Goal: Task Accomplishment & Management: Manage account settings

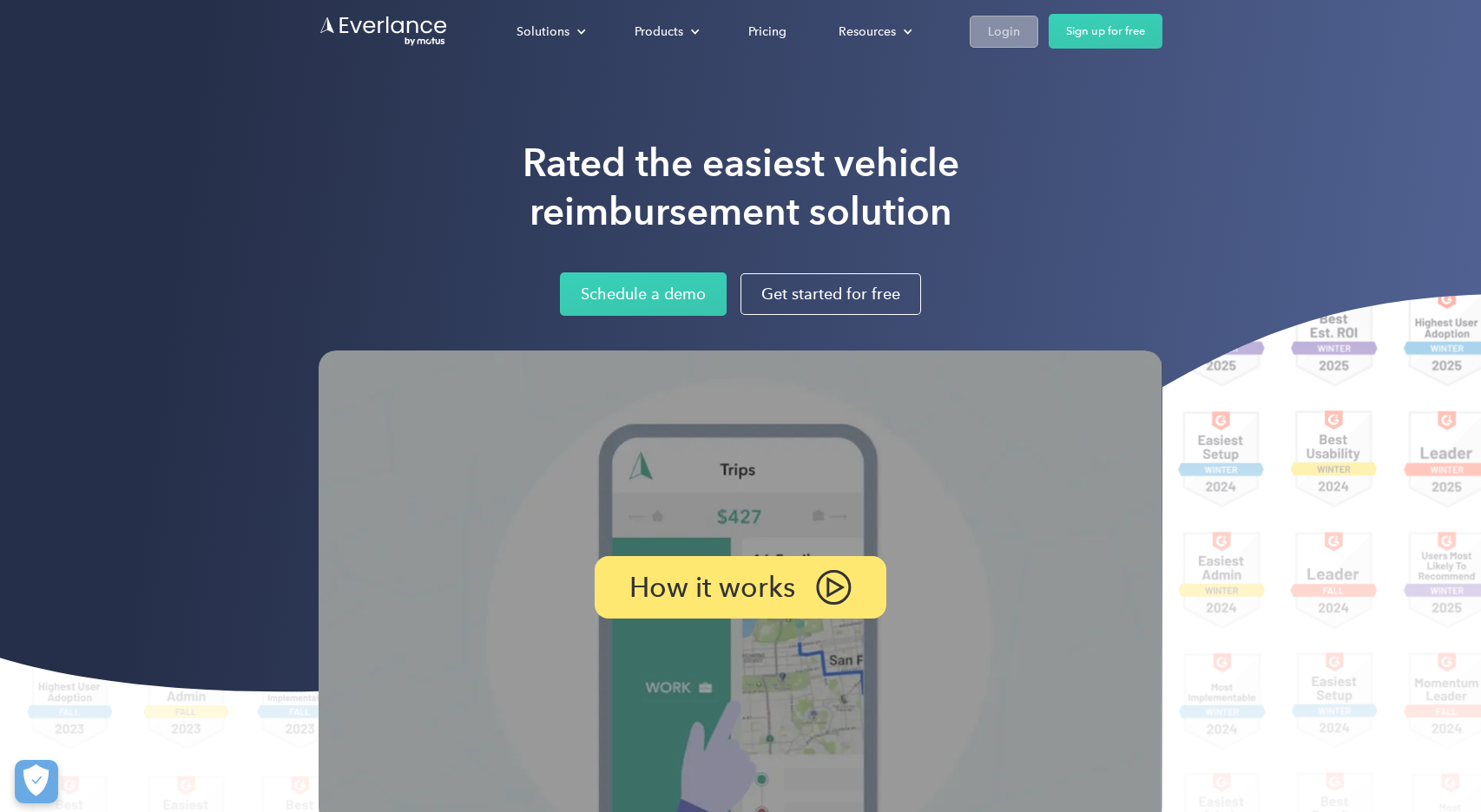
click at [1020, 36] on link "Login" at bounding box center [1004, 31] width 69 height 32
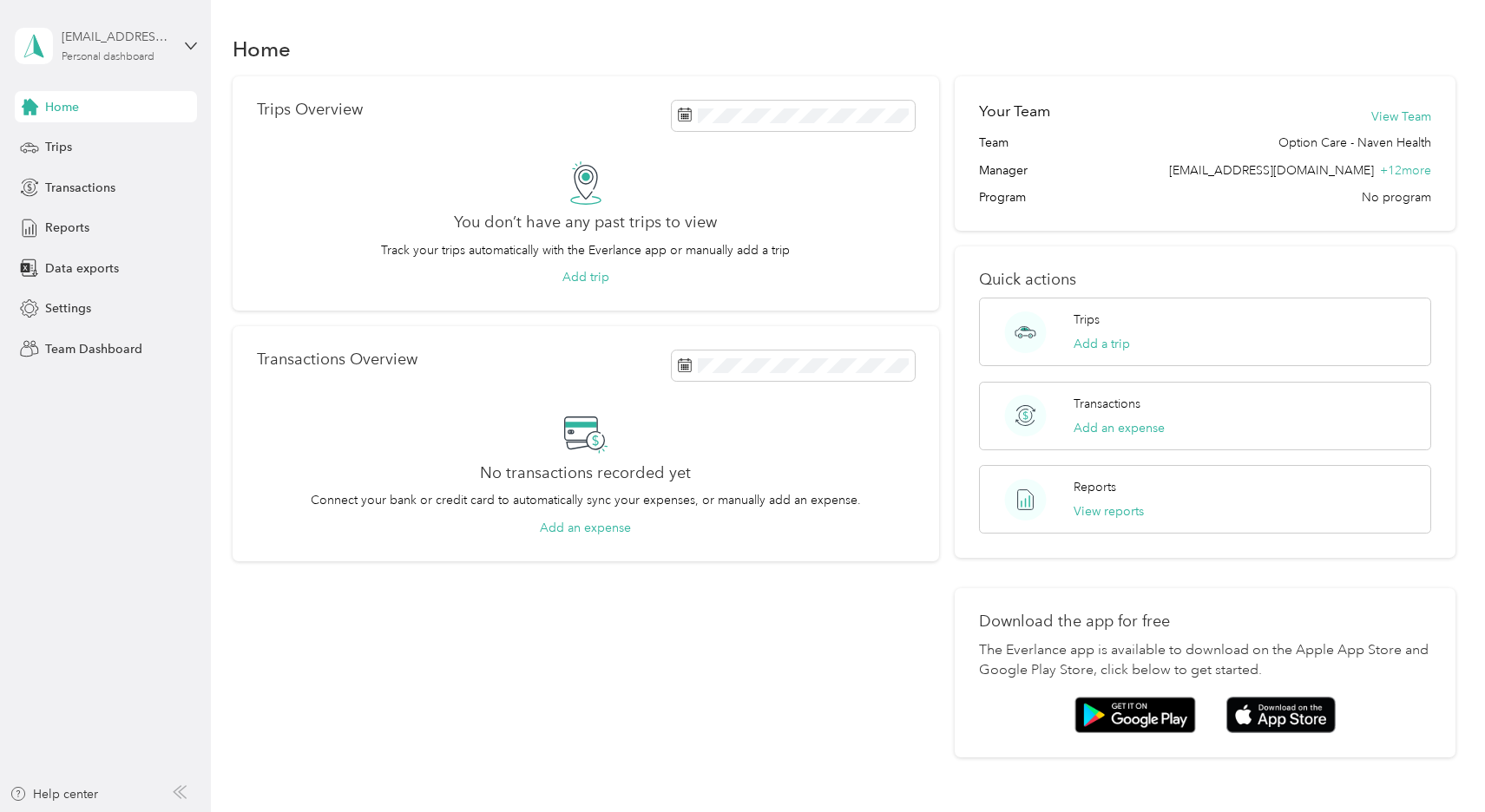
click at [162, 39] on div "favr+jhorst@everlance.com" at bounding box center [116, 37] width 109 height 18
click at [139, 151] on div "Team dashboard" at bounding box center [198, 135] width 342 height 30
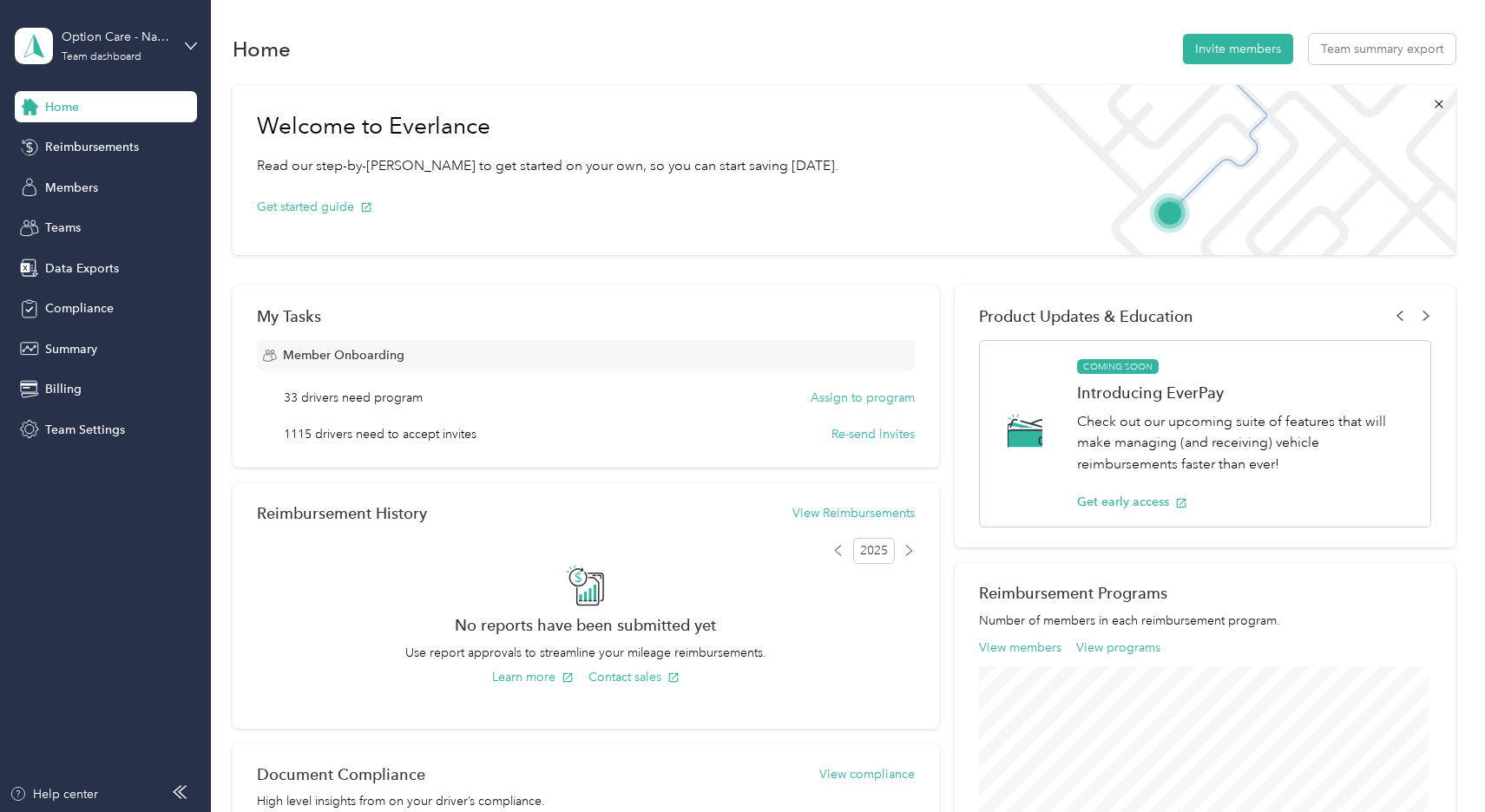
click at [63, 645] on aside "Option Care - Naven Health Team dashboard Home Reimbursements Members Teams Dat…" at bounding box center [105, 406] width 211 height 812
click at [53, 197] on div "Members" at bounding box center [106, 187] width 182 height 31
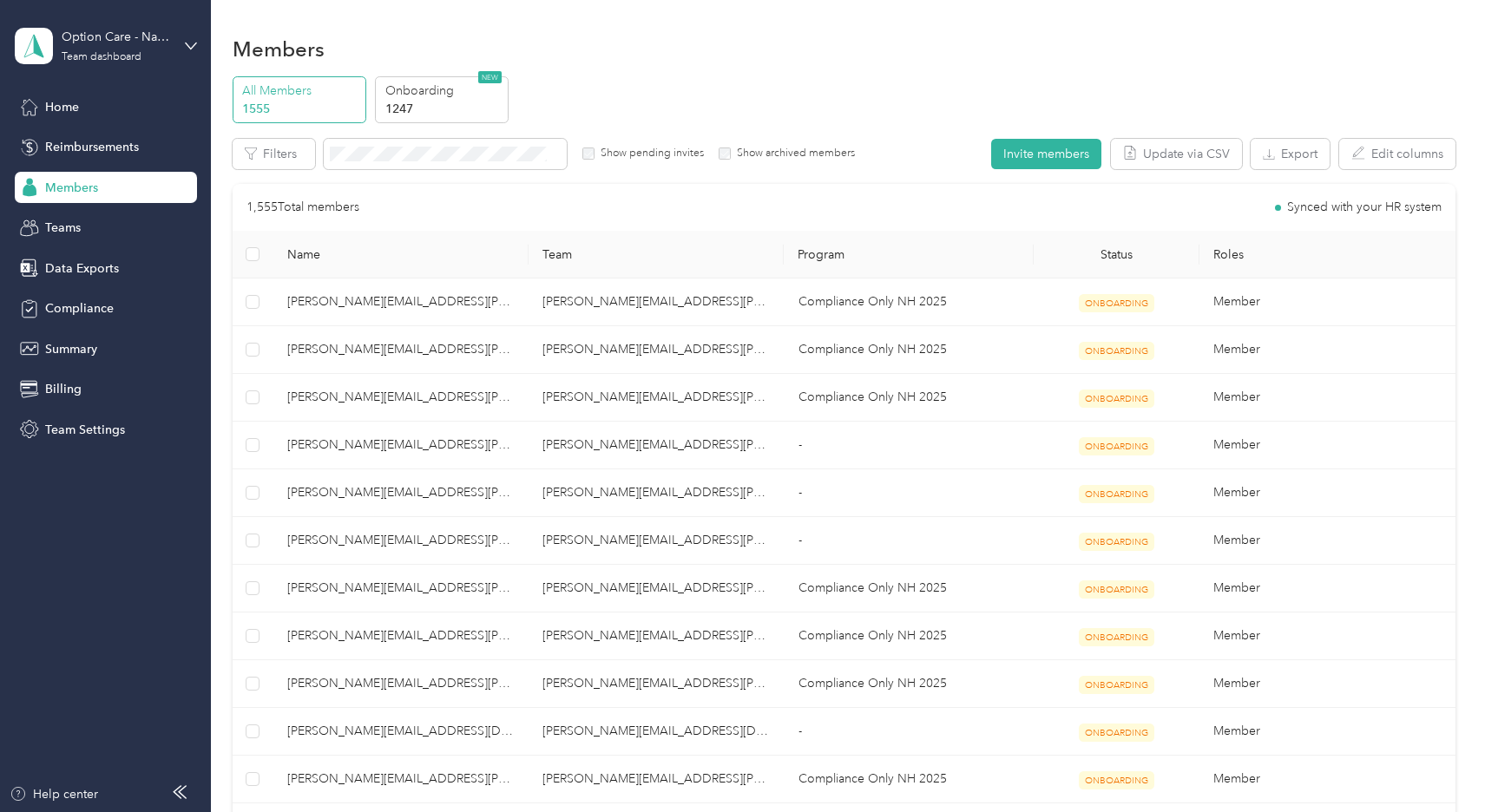
click at [430, 106] on p "1247" at bounding box center [445, 109] width 118 height 18
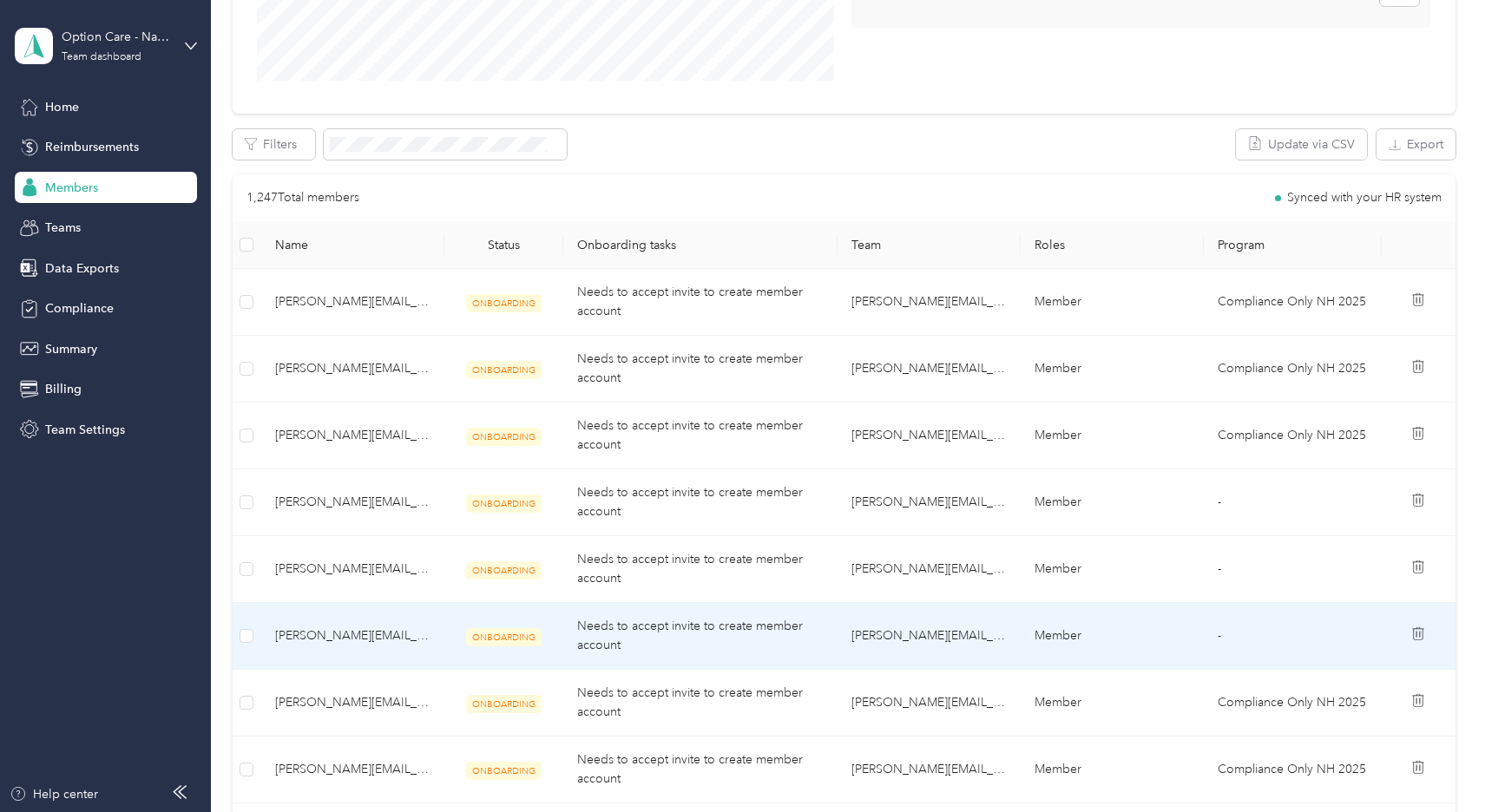
scroll to position [434, 0]
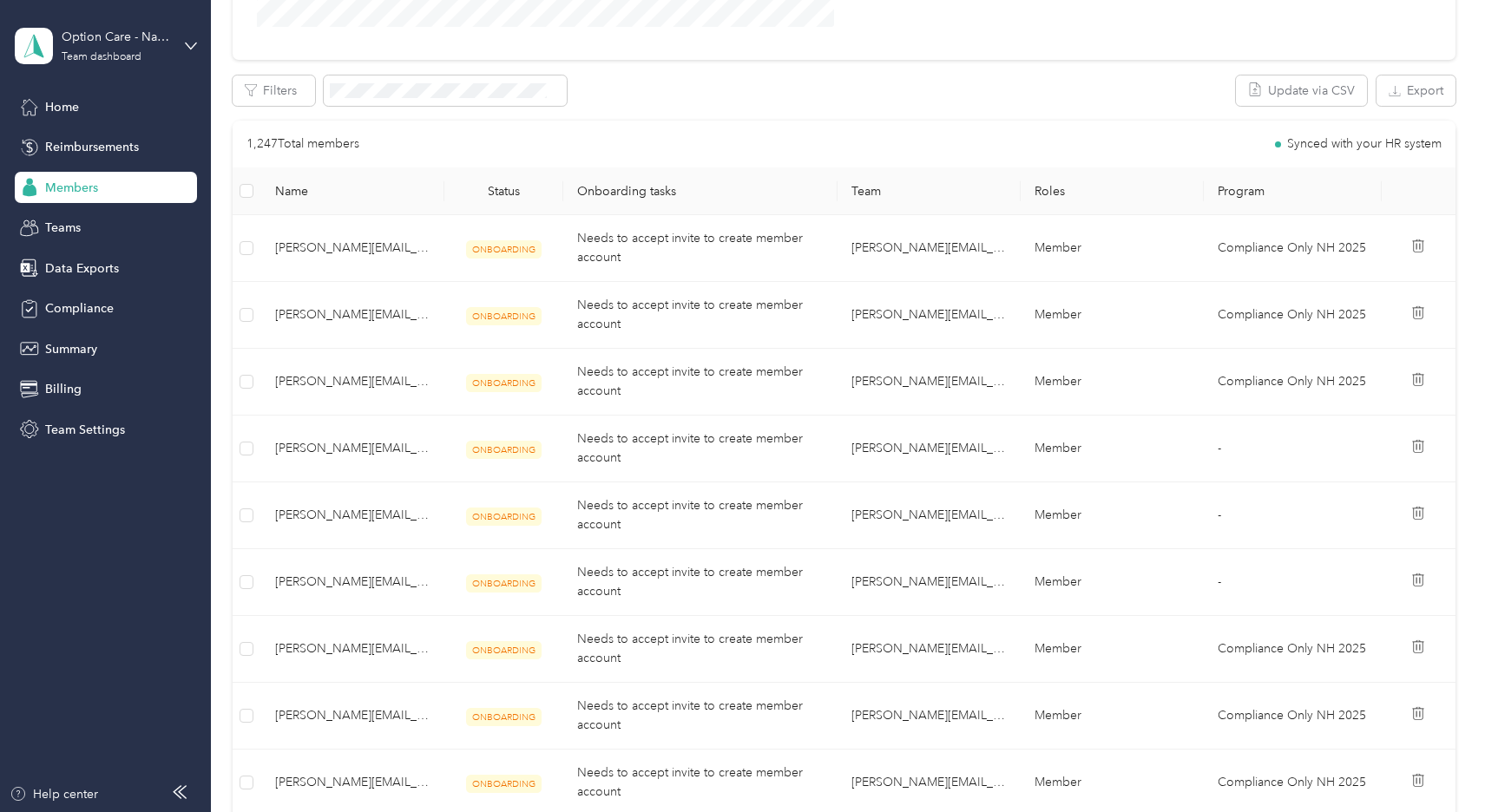
click at [62, 589] on aside "Option Care - Naven Health Team dashboard Home Reimbursements Members Teams Dat…" at bounding box center [105, 406] width 211 height 812
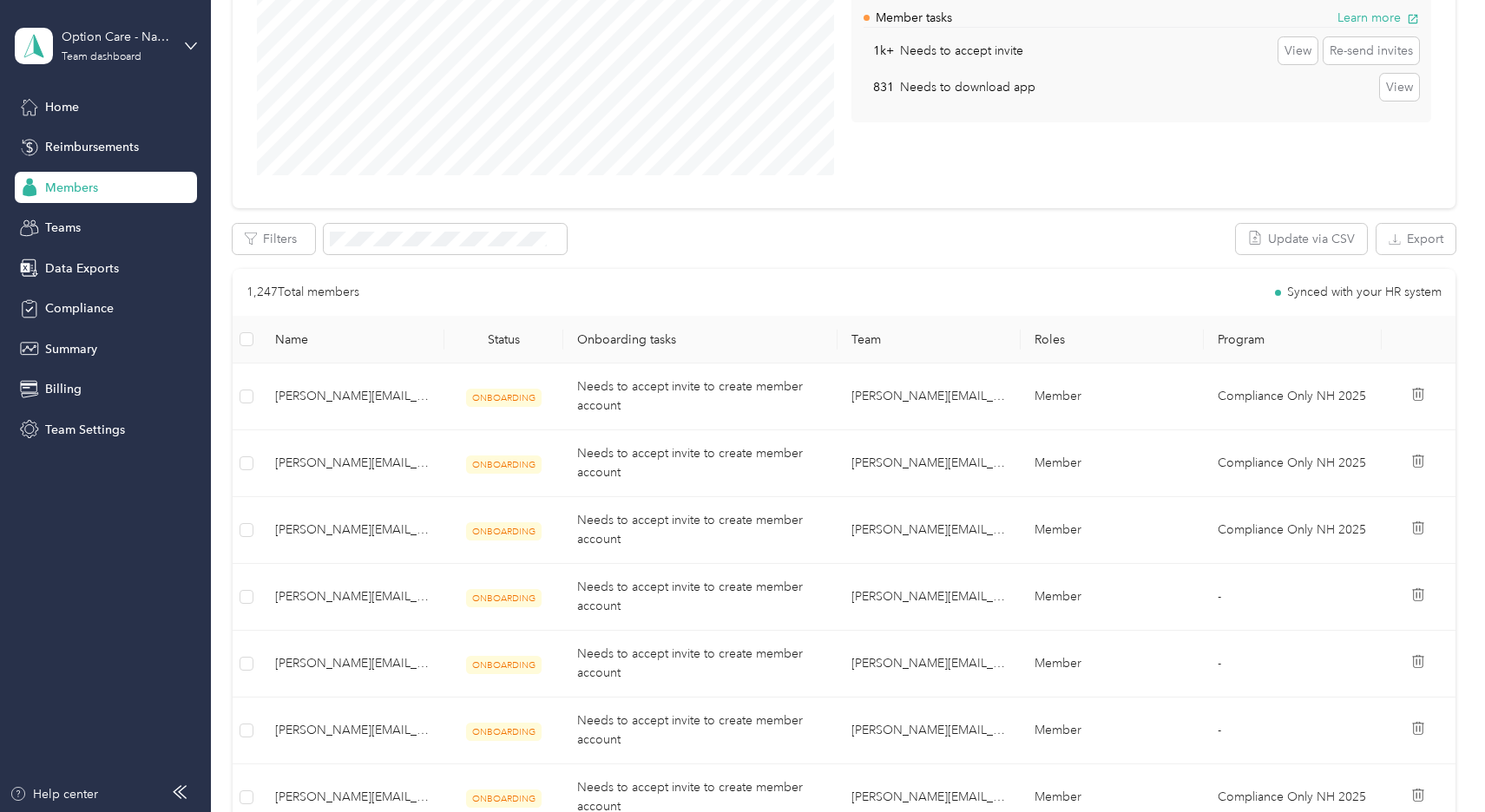
scroll to position [255, 0]
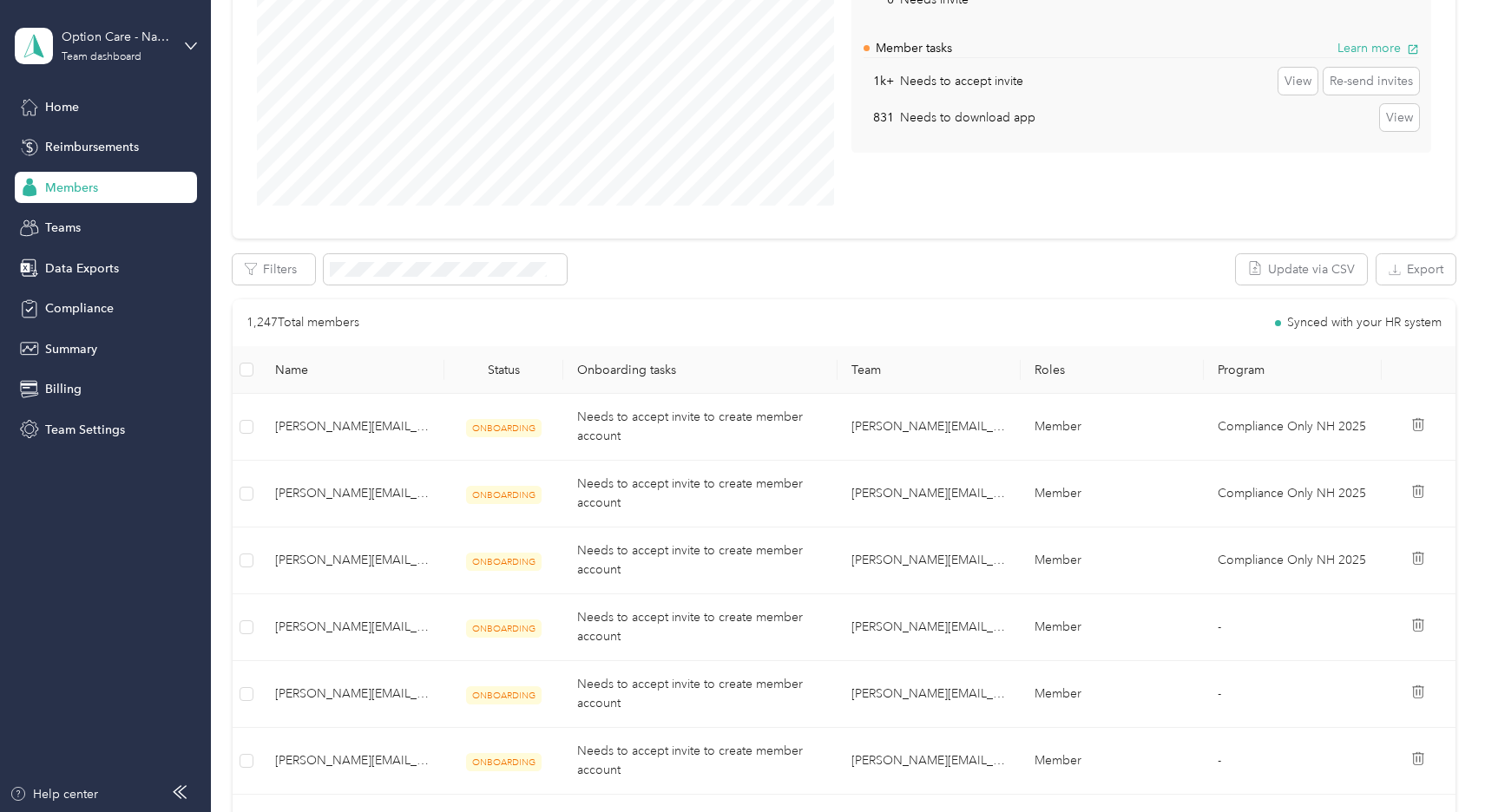
drag, startPoint x: 119, startPoint y: 496, endPoint x: 125, endPoint y: 503, distance: 9.2
click at [119, 496] on aside "Option Care - Naven Health Team dashboard Home Reimbursements Members Teams Dat…" at bounding box center [105, 406] width 211 height 812
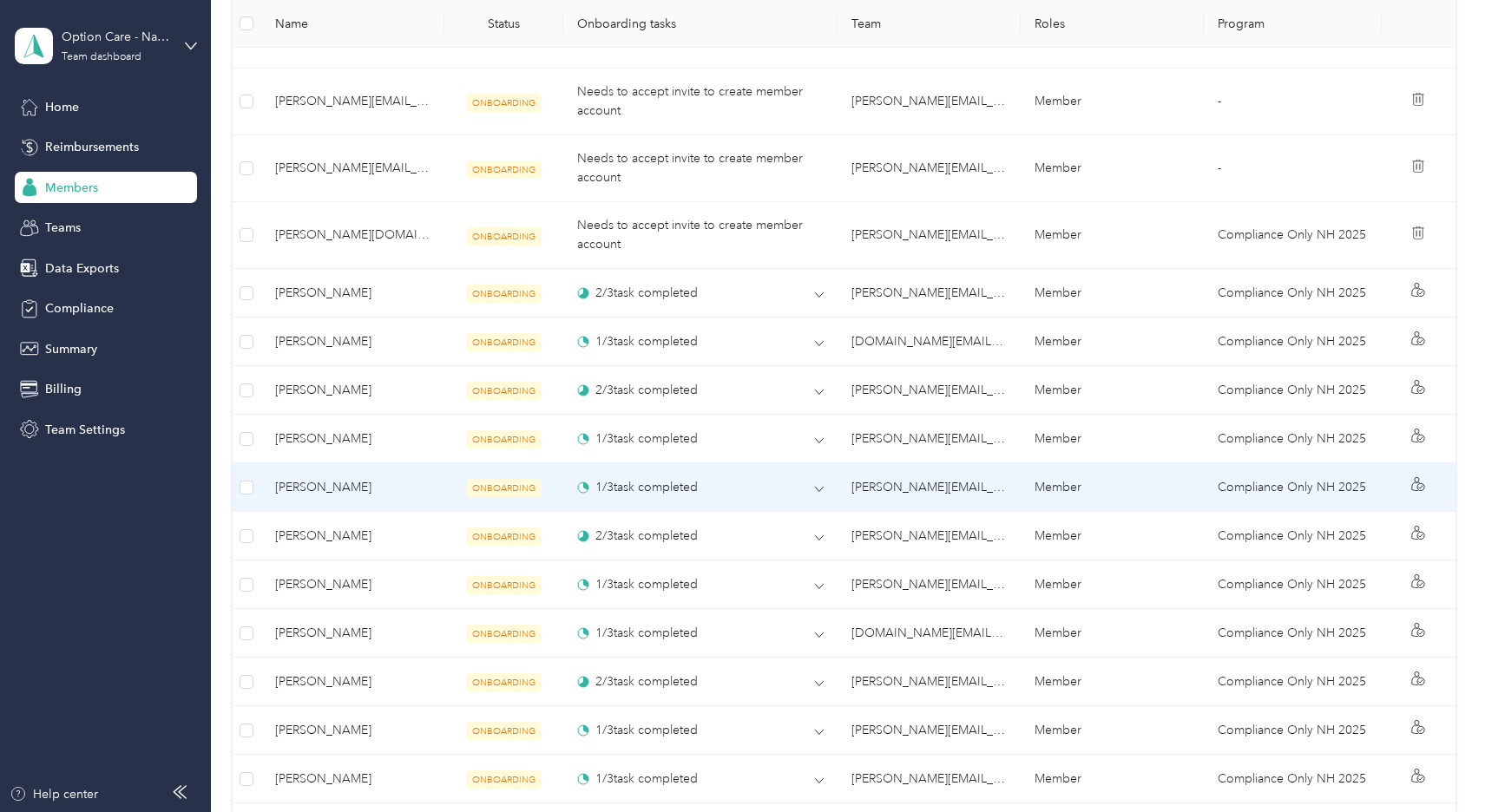
scroll to position [1557, 0]
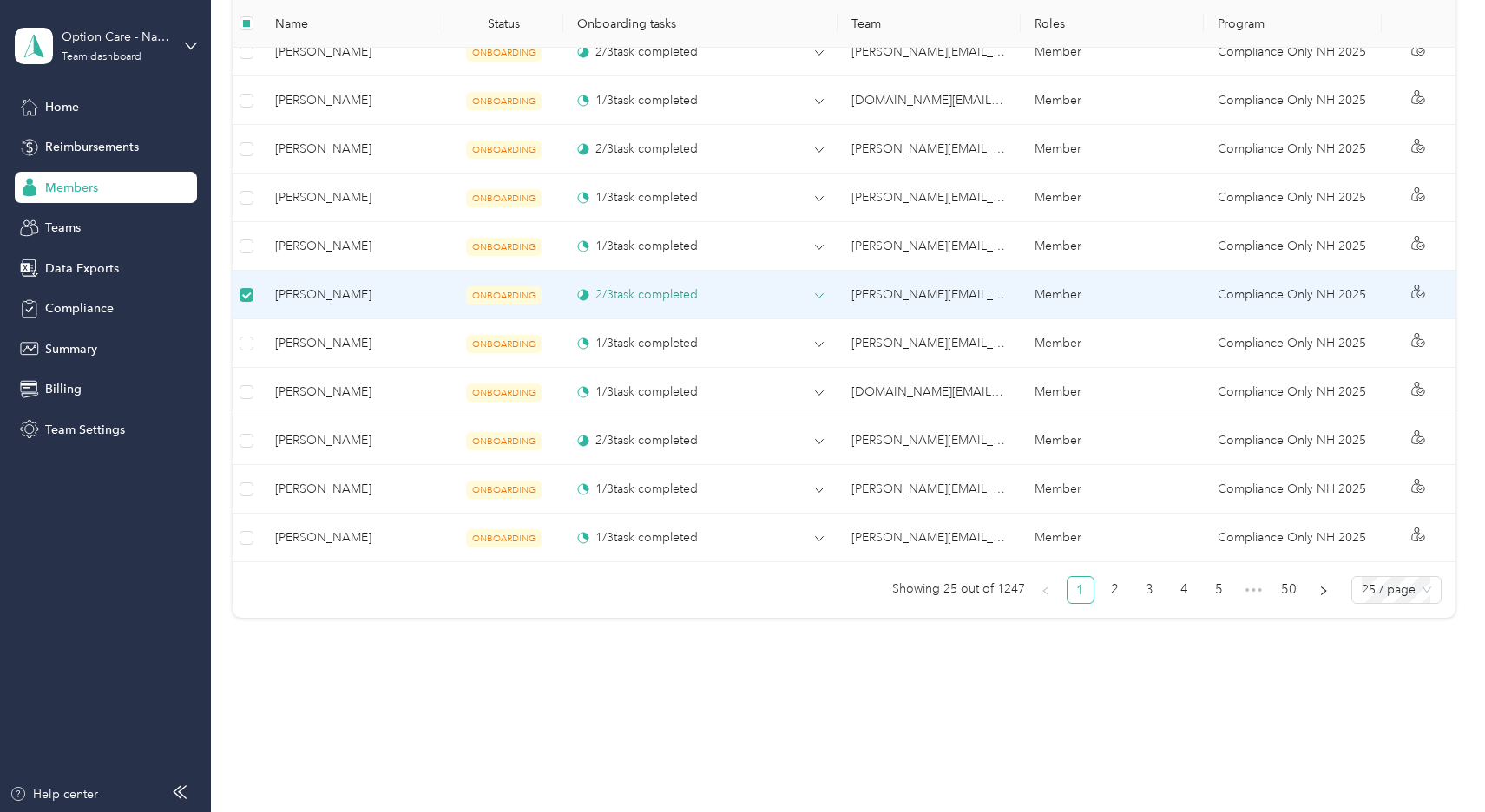
click at [737, 299] on div "2 / 3 task completed" at bounding box center [701, 294] width 247 height 18
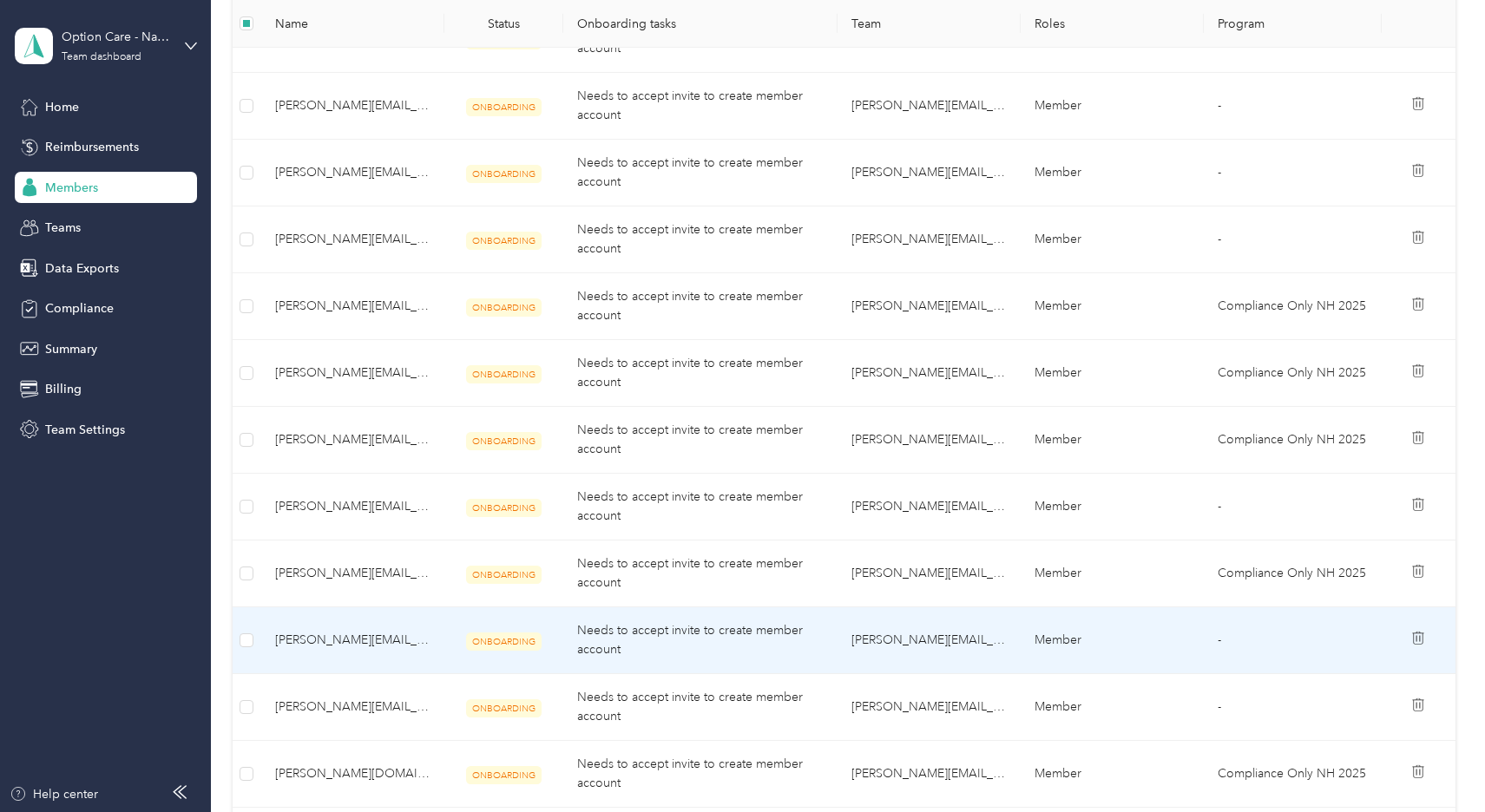
scroll to position [776, 0]
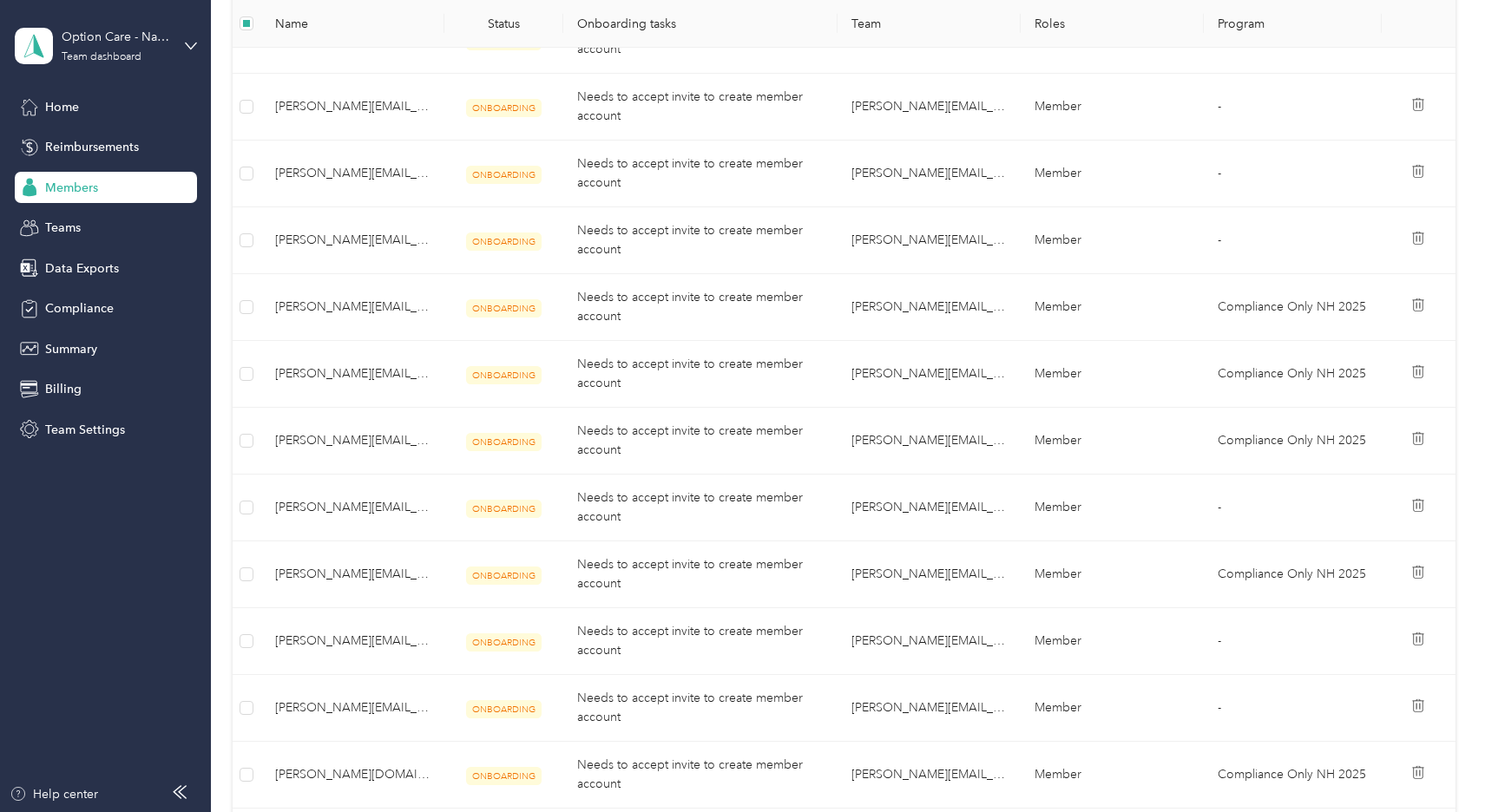
click at [82, 645] on aside "Option Care - Naven Health Team dashboard Home Reimbursements Members Teams Dat…" at bounding box center [105, 406] width 211 height 812
click at [70, 308] on span "Compliance" at bounding box center [80, 309] width 69 height 18
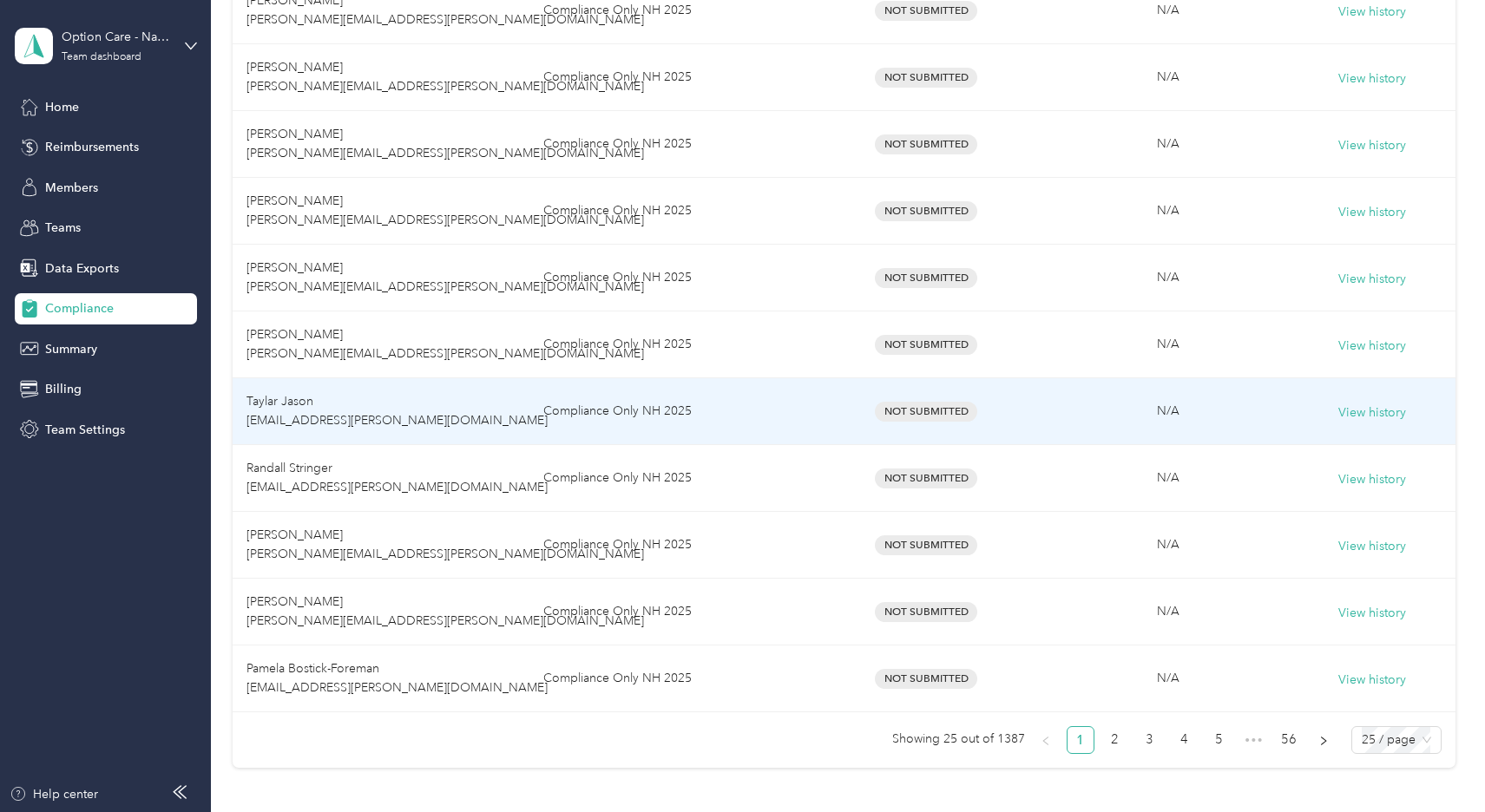
scroll to position [1388, 0]
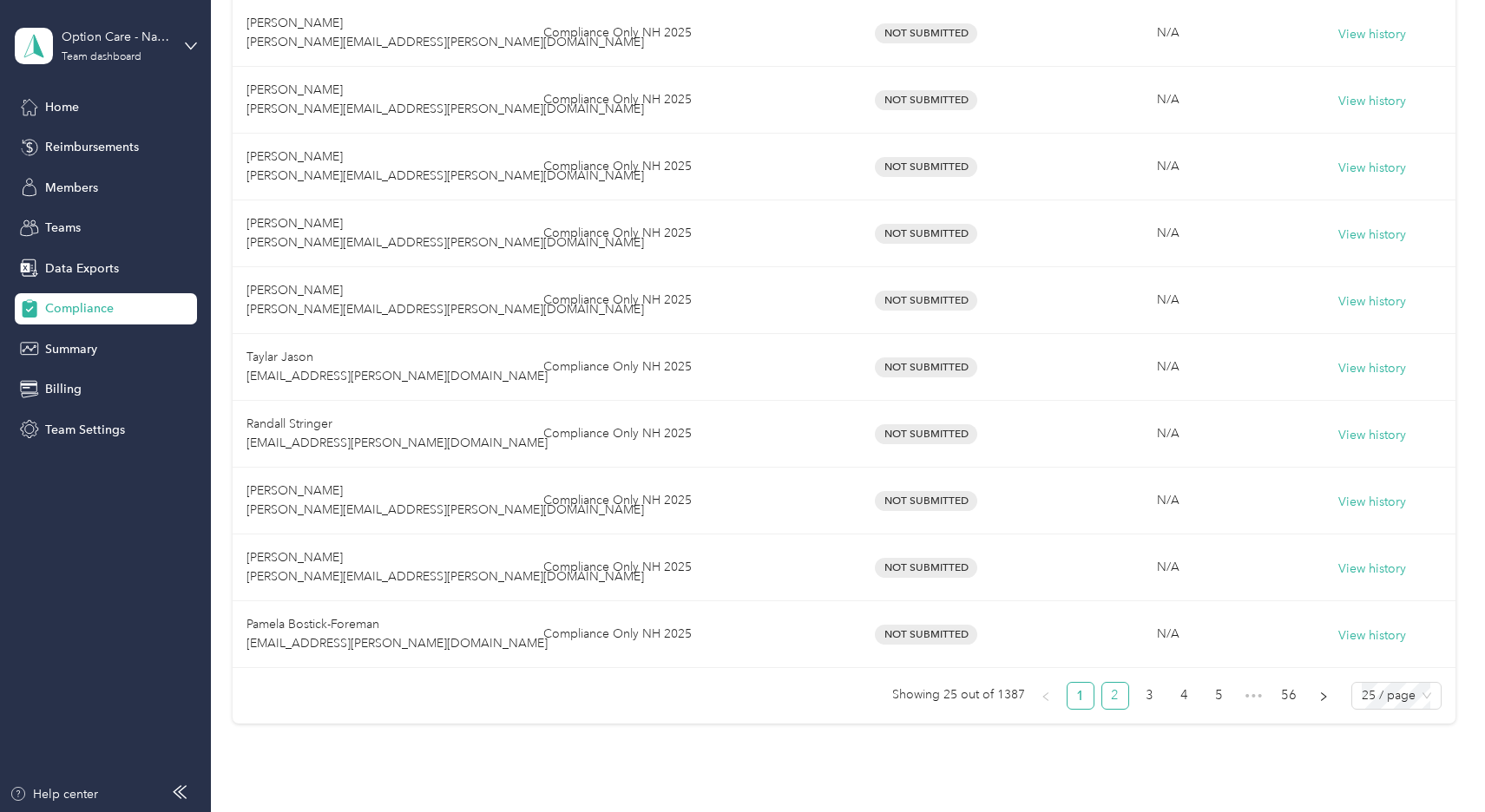
click at [1108, 695] on link "2" at bounding box center [1115, 696] width 26 height 26
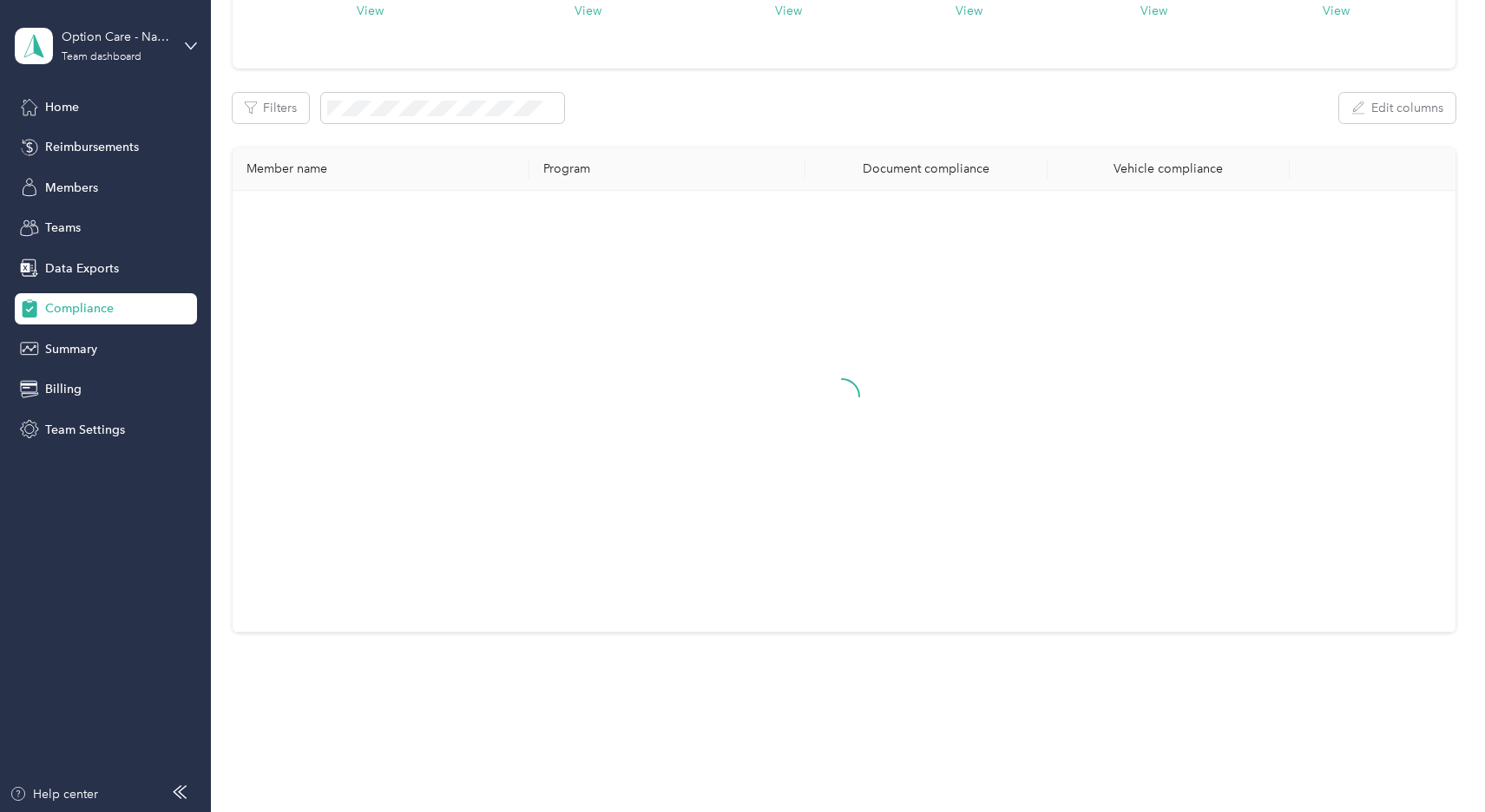
scroll to position [1388, 0]
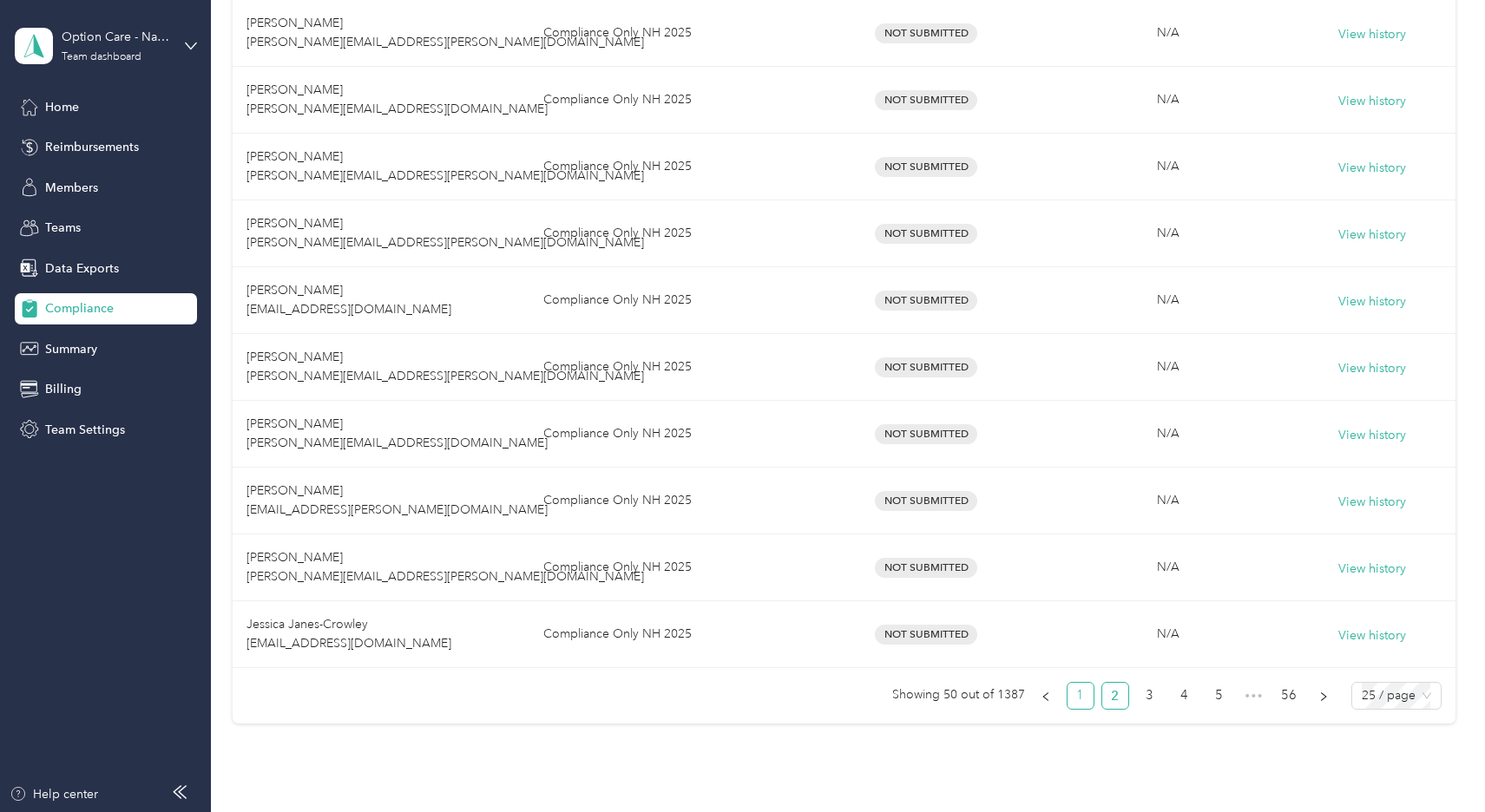
click at [1068, 693] on link "1" at bounding box center [1080, 696] width 26 height 26
